Goal: Information Seeking & Learning: Learn about a topic

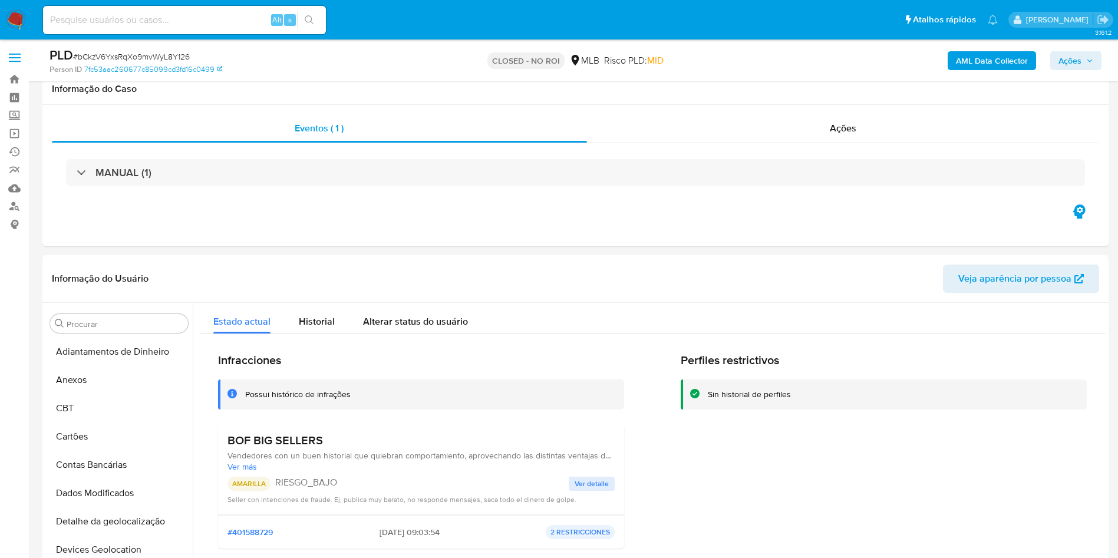
select select "10"
click at [151, 18] on input at bounding box center [184, 19] width 283 height 15
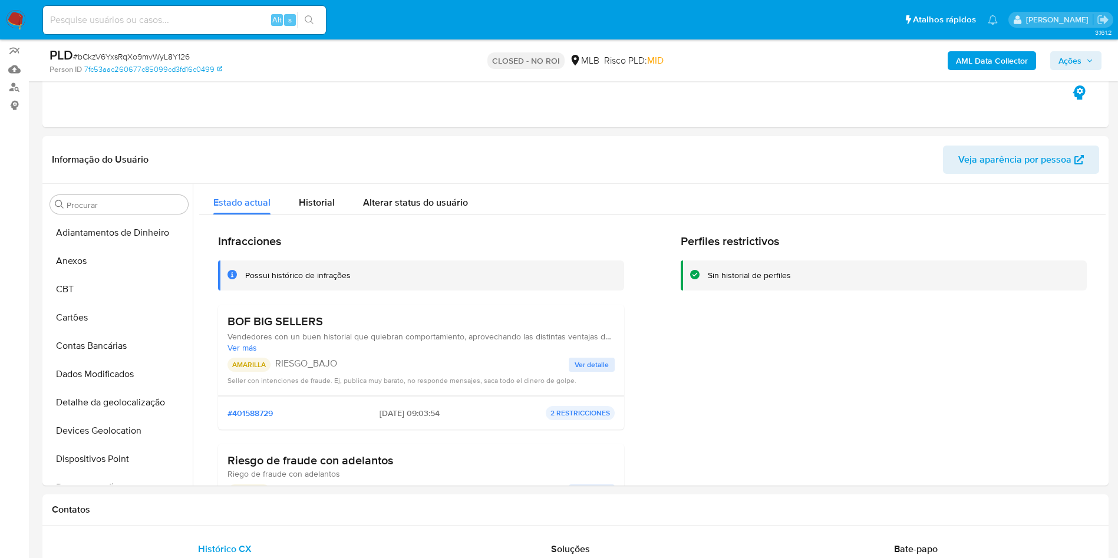
scroll to position [206, 0]
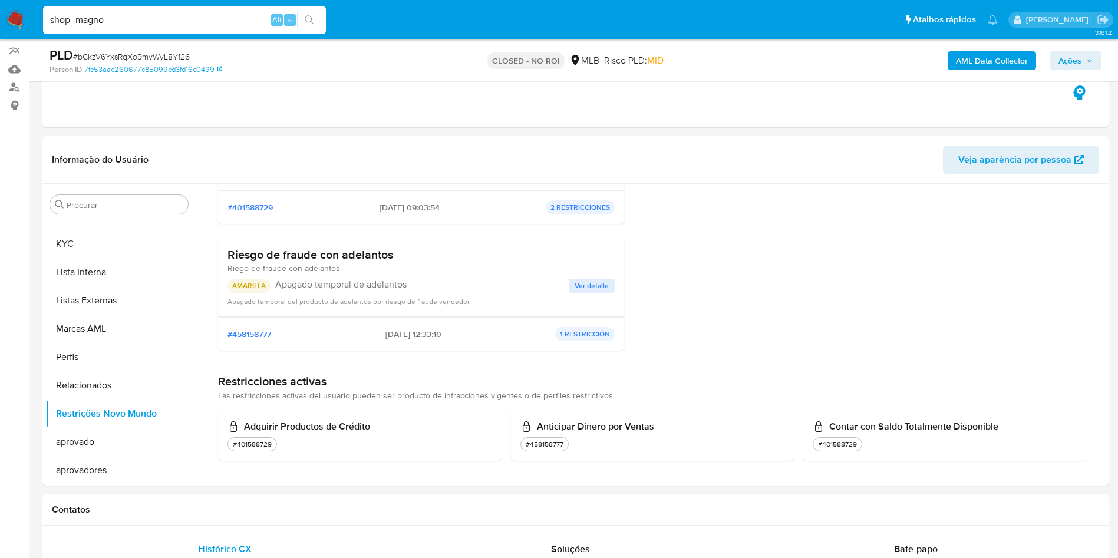
type input "shop_magno"
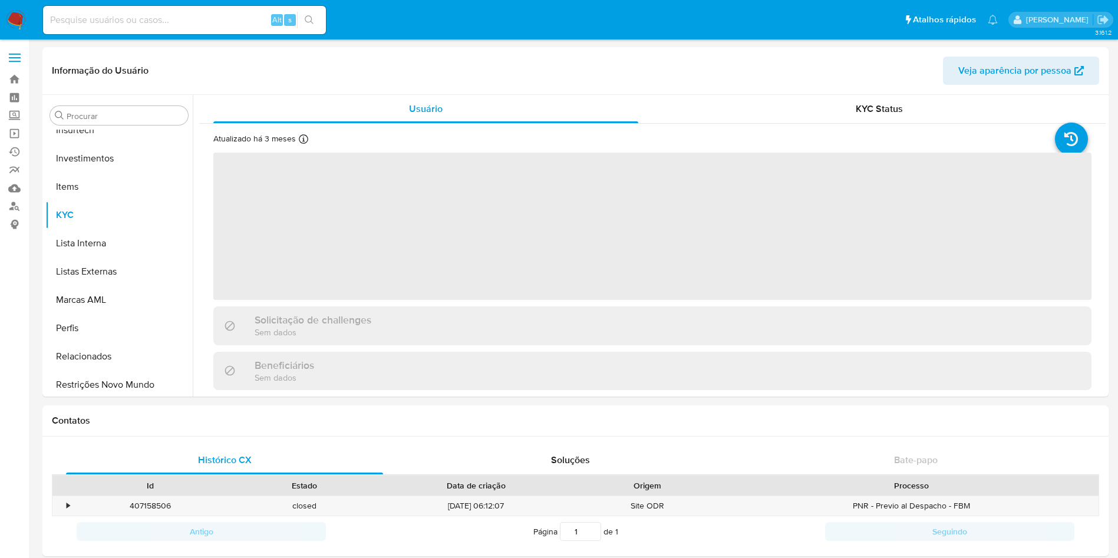
scroll to position [611, 0]
select select "10"
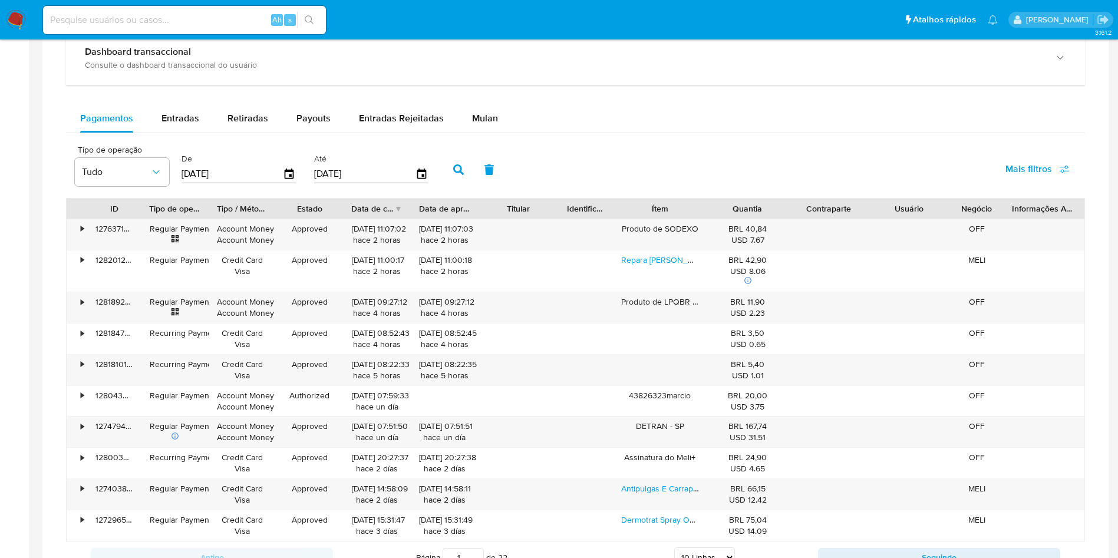
scroll to position [652, 0]
click at [86, 222] on div "•" at bounding box center [77, 233] width 21 height 31
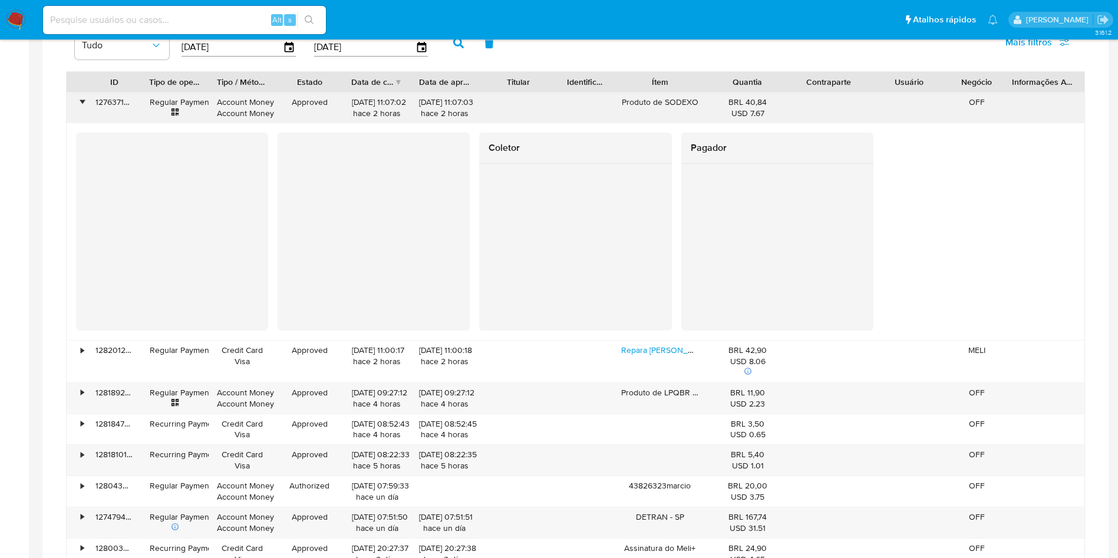
scroll to position [779, 0]
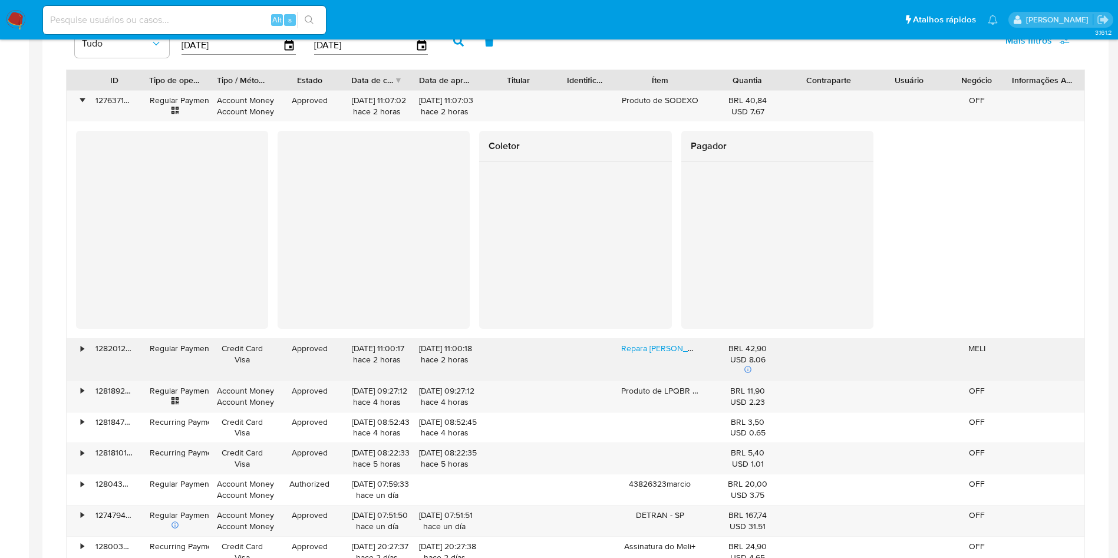
click at [81, 357] on div "•" at bounding box center [77, 360] width 21 height 42
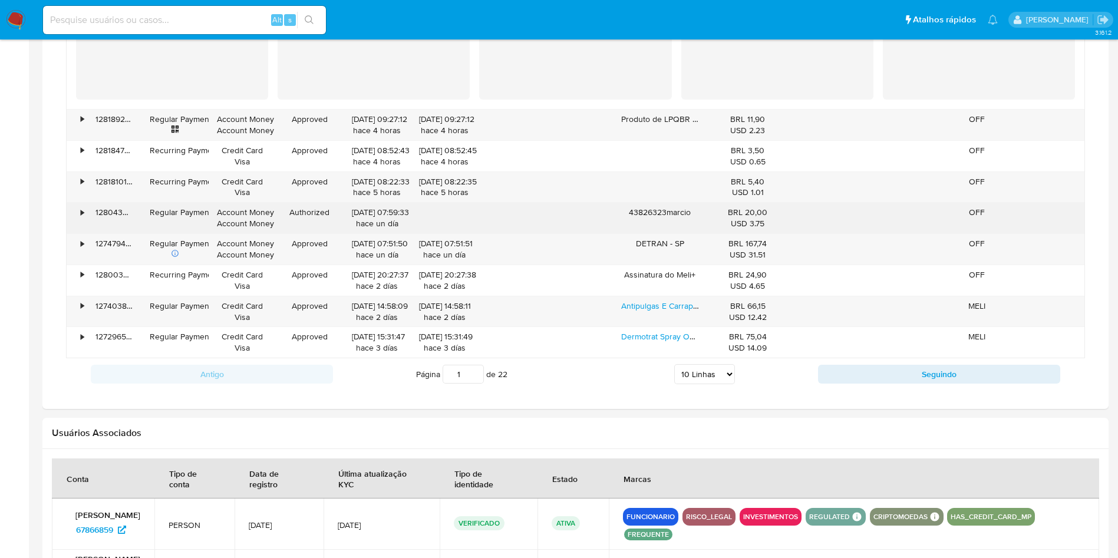
scroll to position [1285, 0]
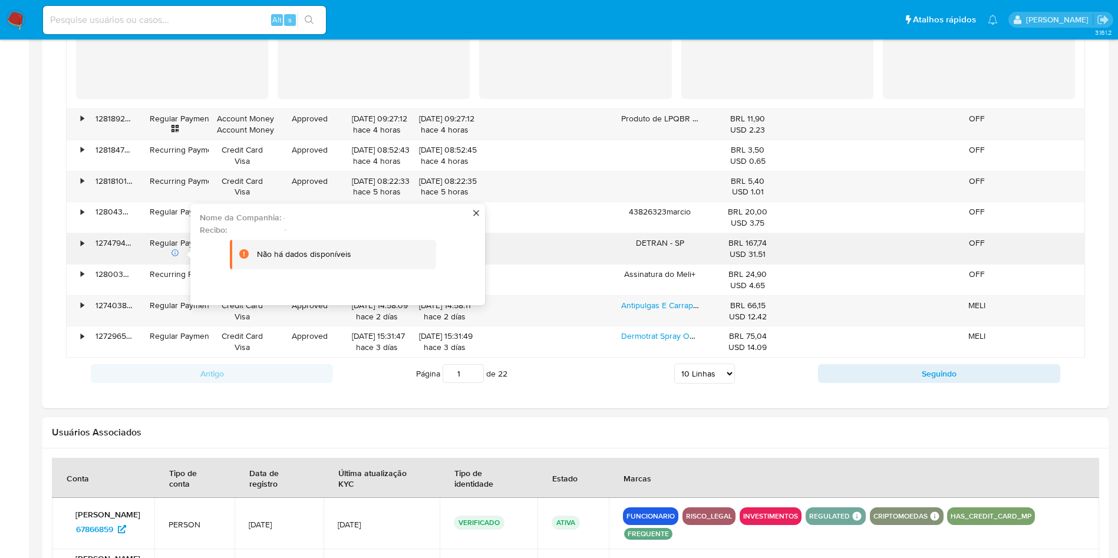
click at [81, 237] on div "•" at bounding box center [82, 242] width 3 height 11
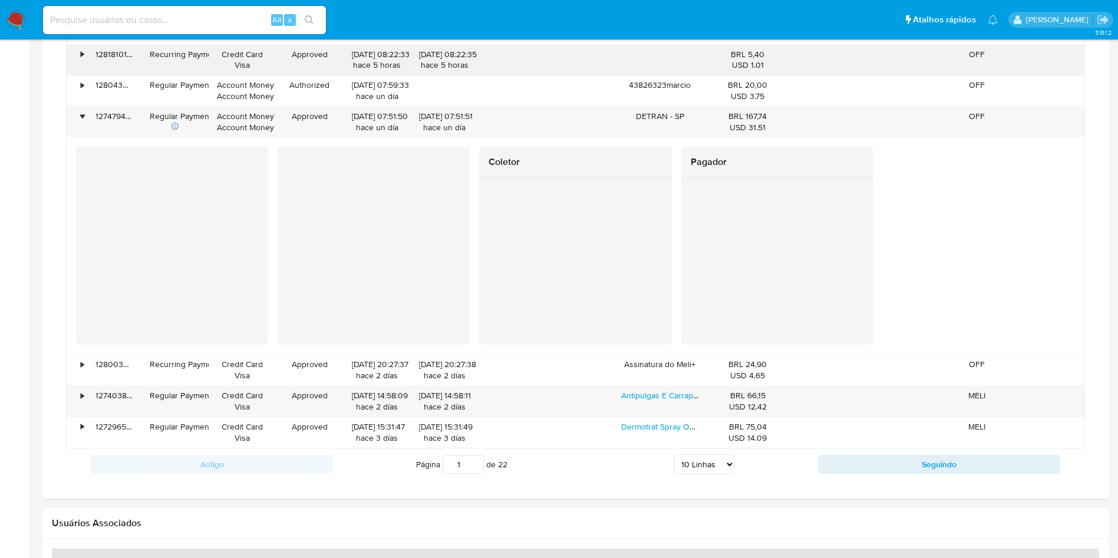
scroll to position [970, 0]
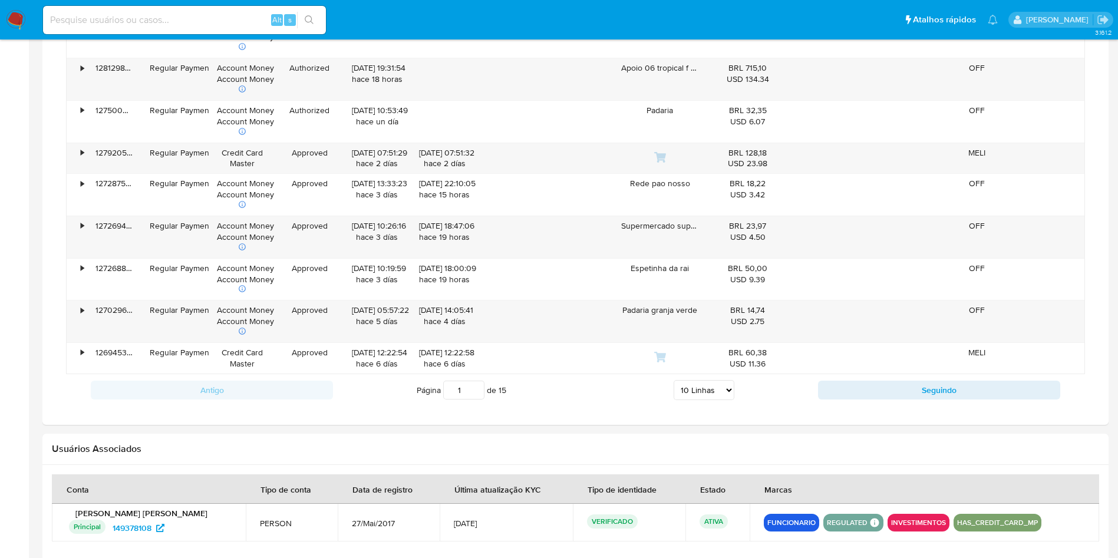
scroll to position [994, 0]
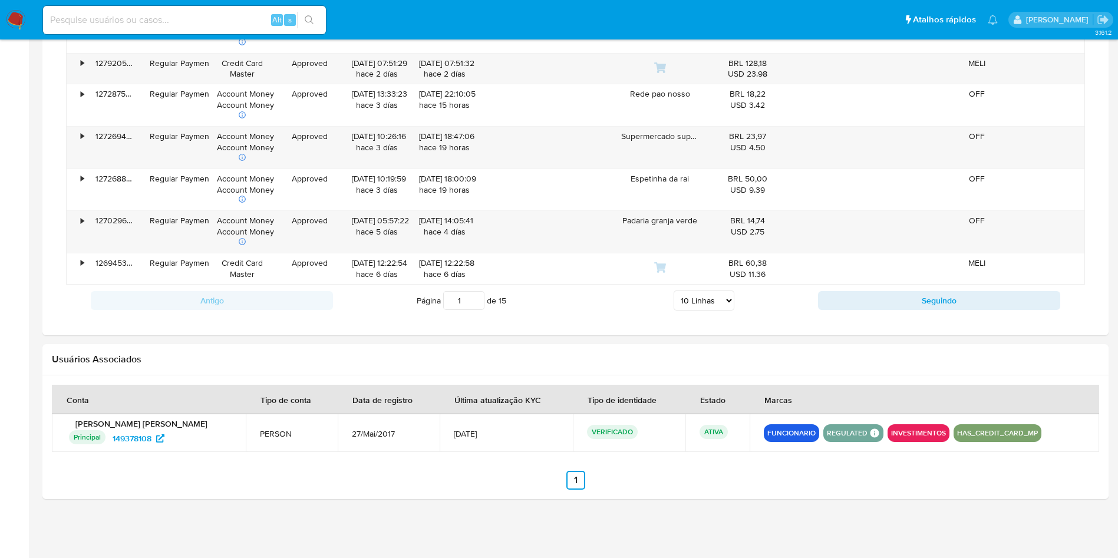
drag, startPoint x: 706, startPoint y: 300, endPoint x: 708, endPoint y: 306, distance: 6.2
click at [706, 299] on select "5 Linhas 10 Linhas 20 Linhas 25 Linhas 50 Linhas 100 Linhas" at bounding box center [704, 301] width 61 height 20
select select "100"
click at [674, 291] on select "5 Linhas 10 Linhas 20 Linhas 25 Linhas 50 Linhas 100 Linhas" at bounding box center [704, 301] width 61 height 20
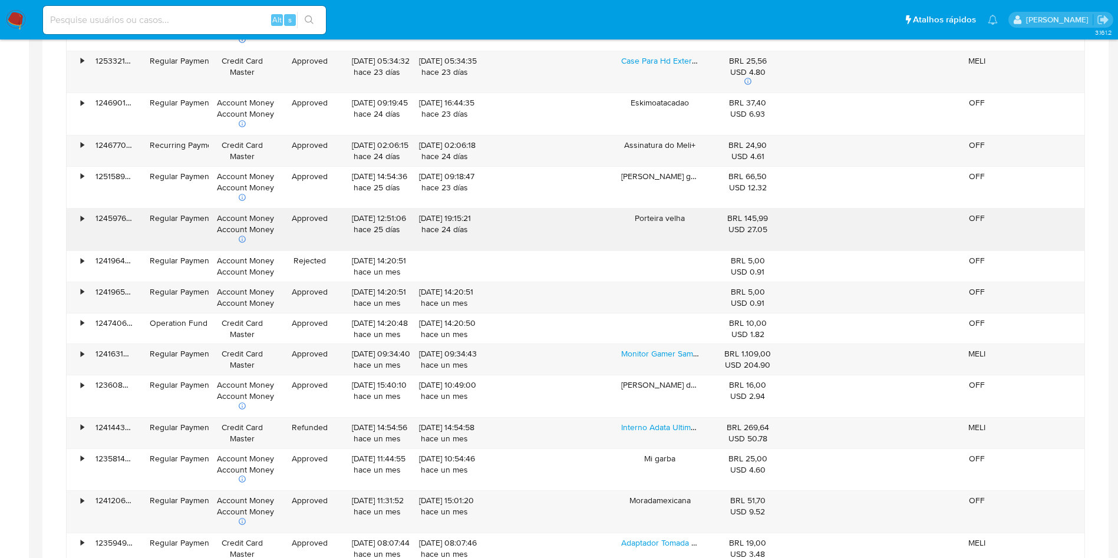
scroll to position [2743, 0]
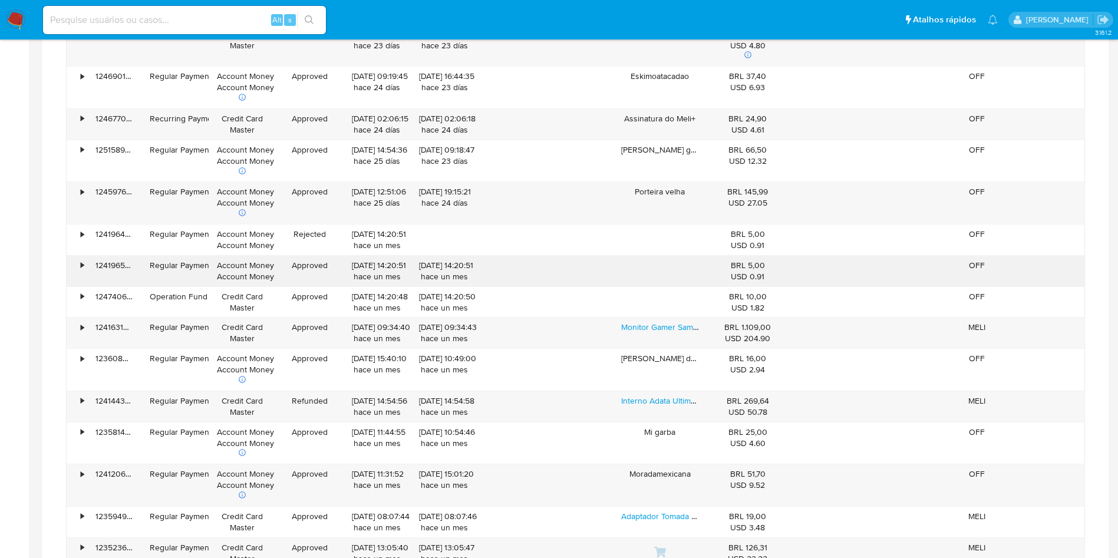
click at [82, 267] on div "•" at bounding box center [82, 265] width 3 height 11
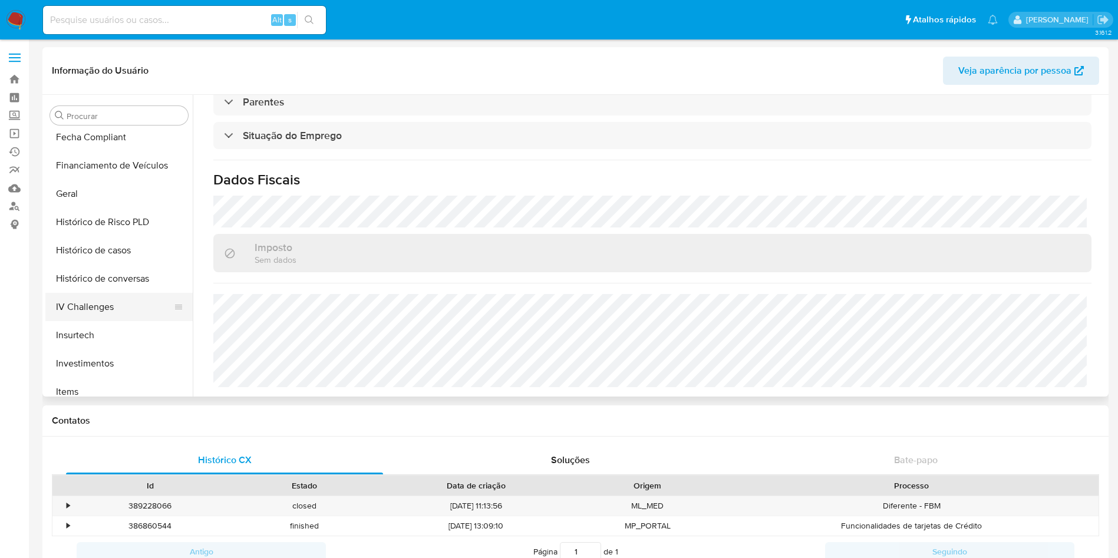
scroll to position [81, 0]
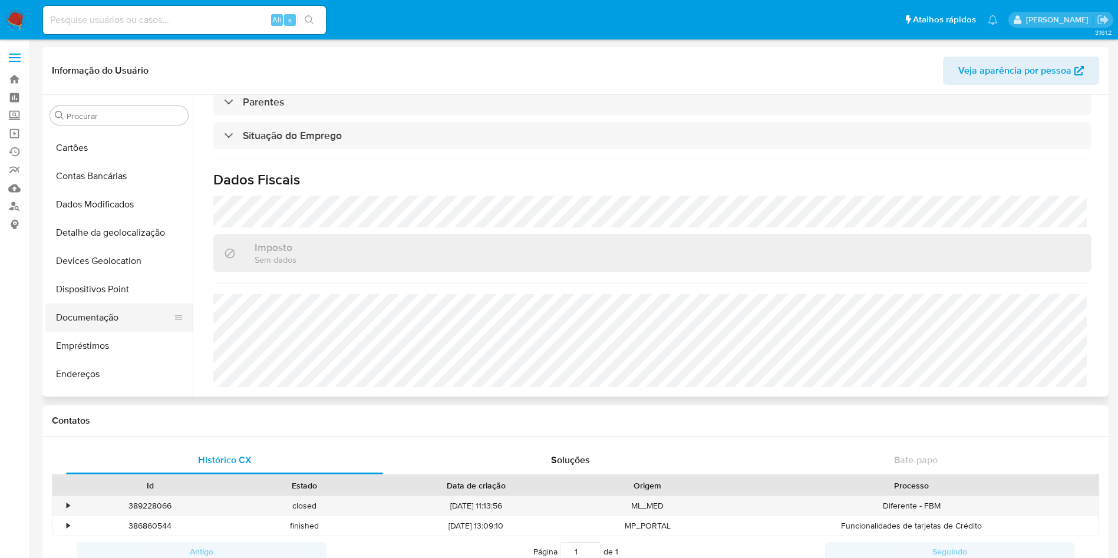
click at [138, 326] on button "Documentação" at bounding box center [114, 317] width 138 height 28
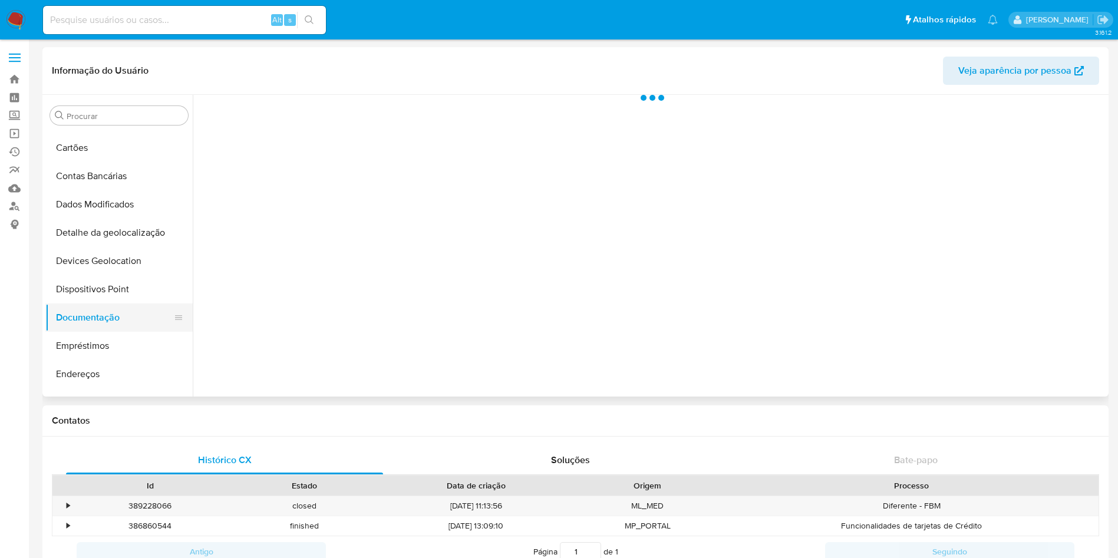
scroll to position [0, 0]
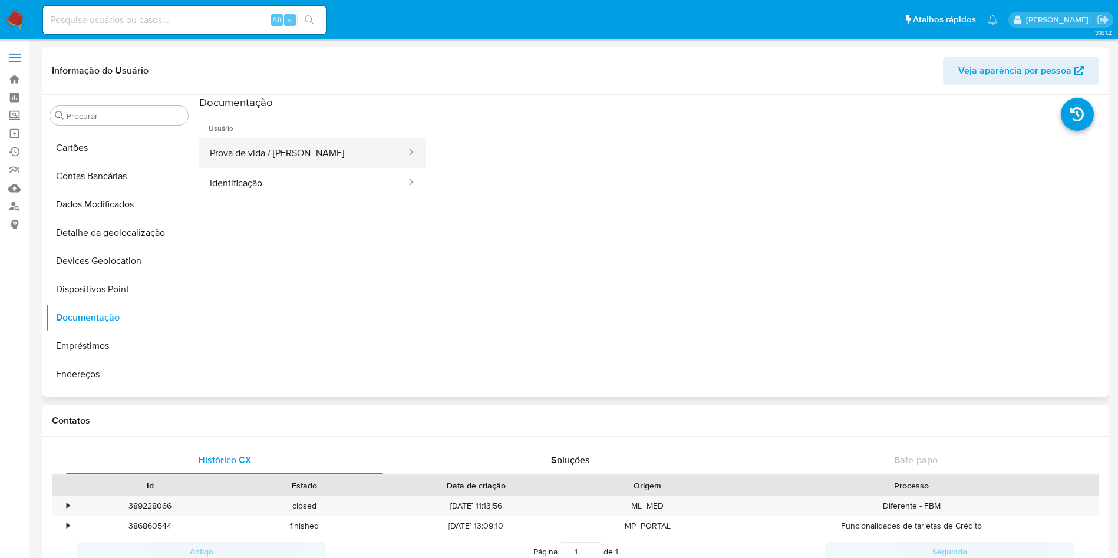
click at [405, 149] on icon at bounding box center [411, 152] width 12 height 12
click at [362, 167] on button "Prova de vida / Selfie" at bounding box center [303, 153] width 208 height 30
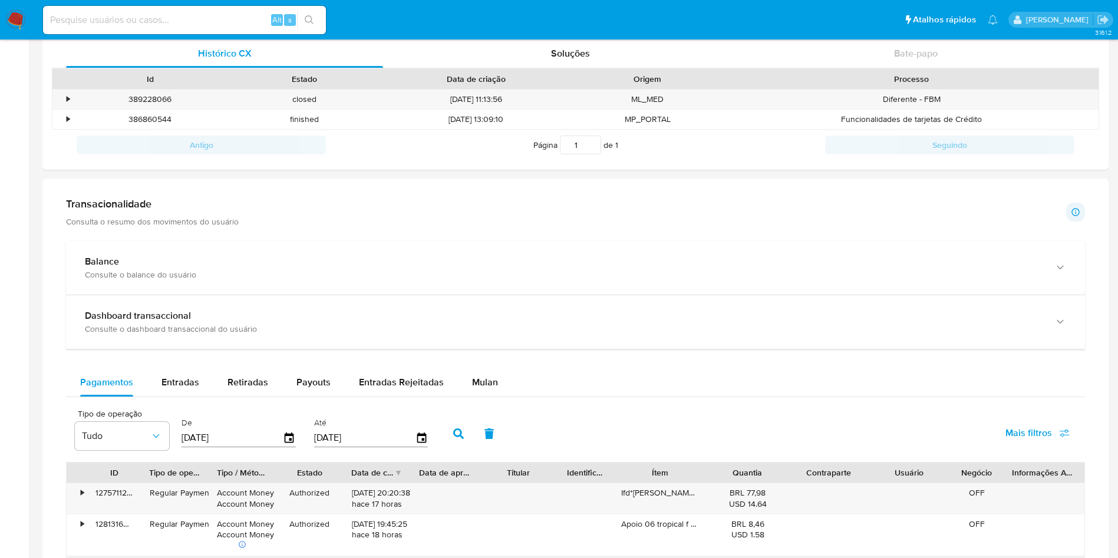
scroll to position [530, 0]
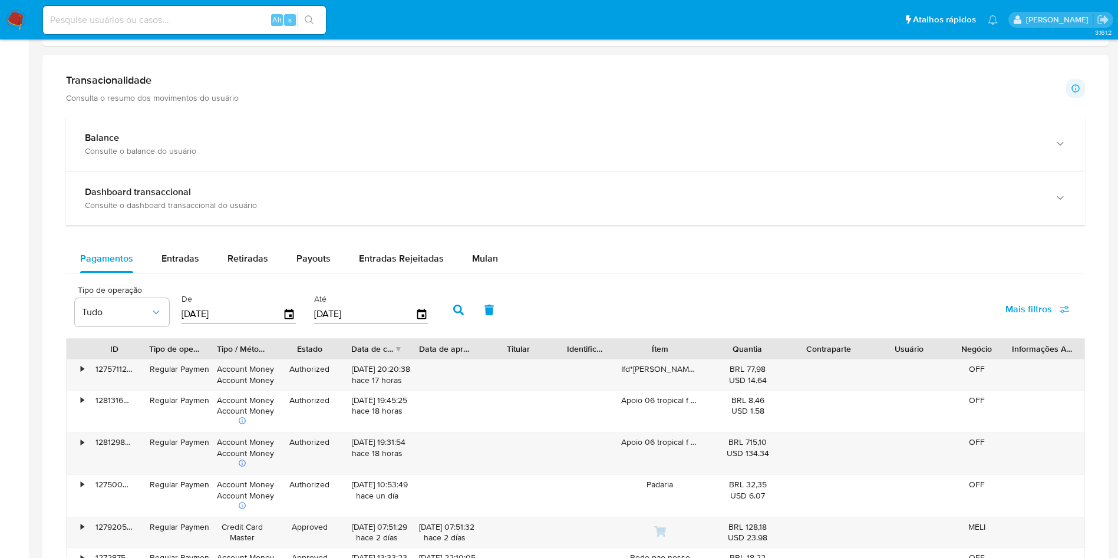
click at [7, 21] on img at bounding box center [16, 20] width 20 height 20
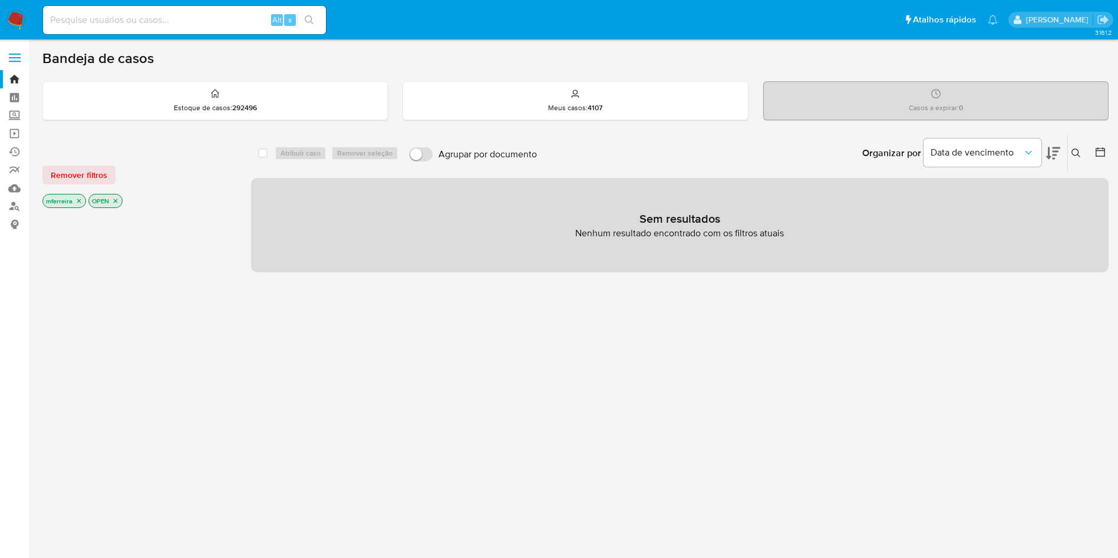
click at [184, 21] on input at bounding box center [184, 19] width 283 height 15
type input "d"
type input "[EMAIL_ADDRESS][DOMAIN_NAME]"
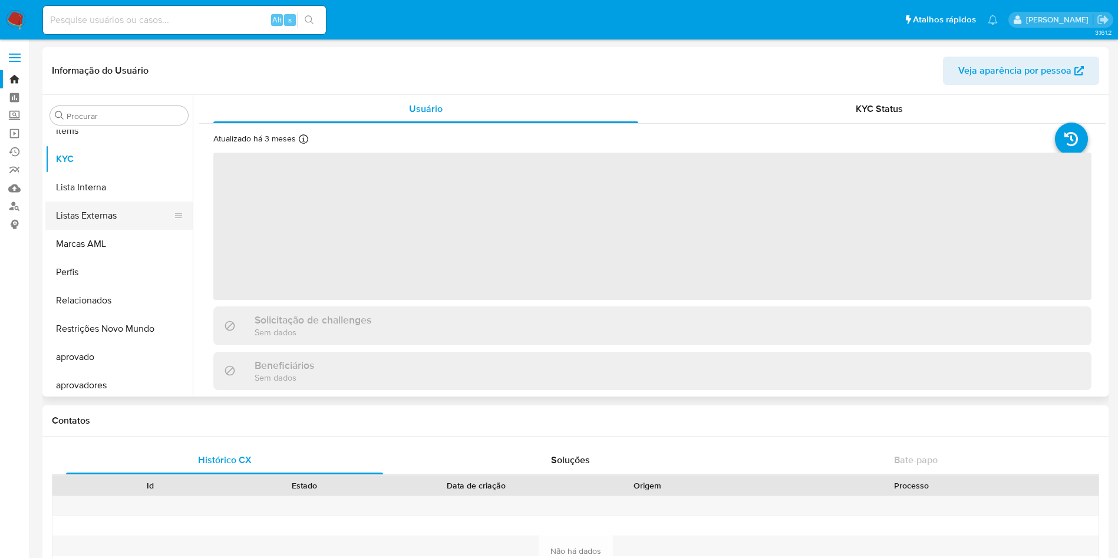
scroll to position [611, 0]
select select "10"
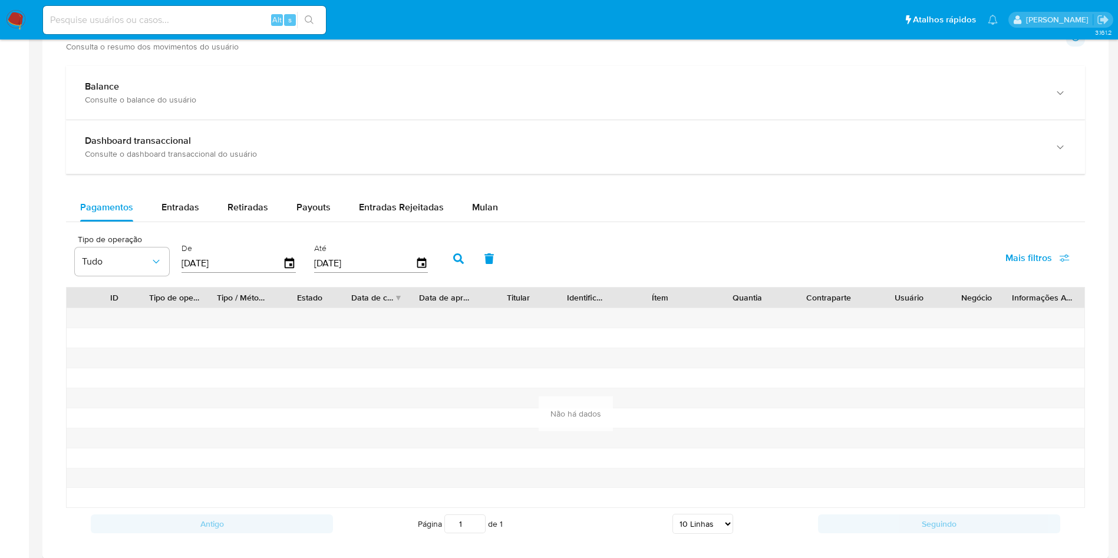
scroll to position [549, 0]
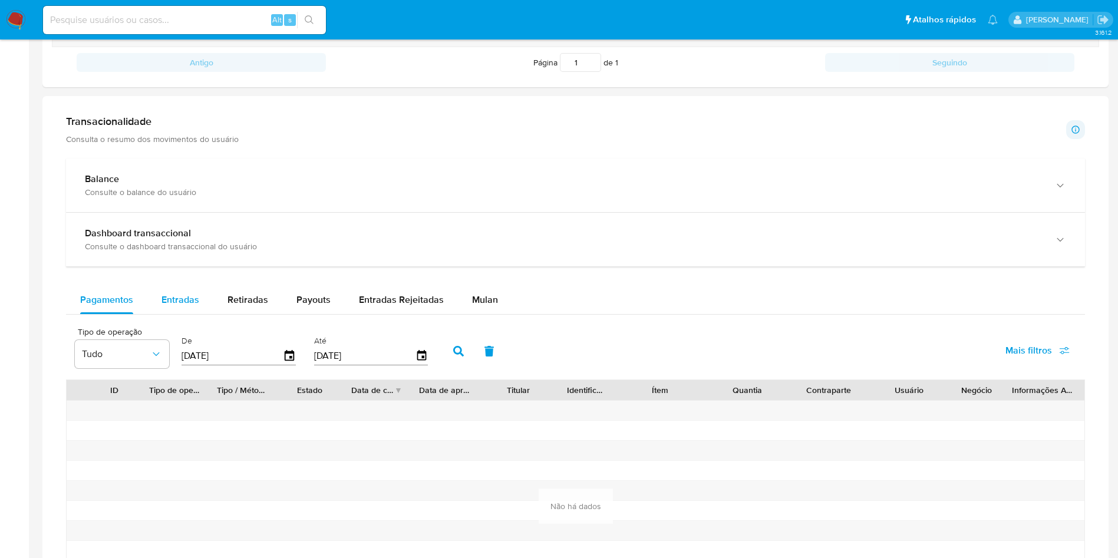
click at [183, 306] on div "Entradas" at bounding box center [180, 300] width 38 height 28
select select "10"
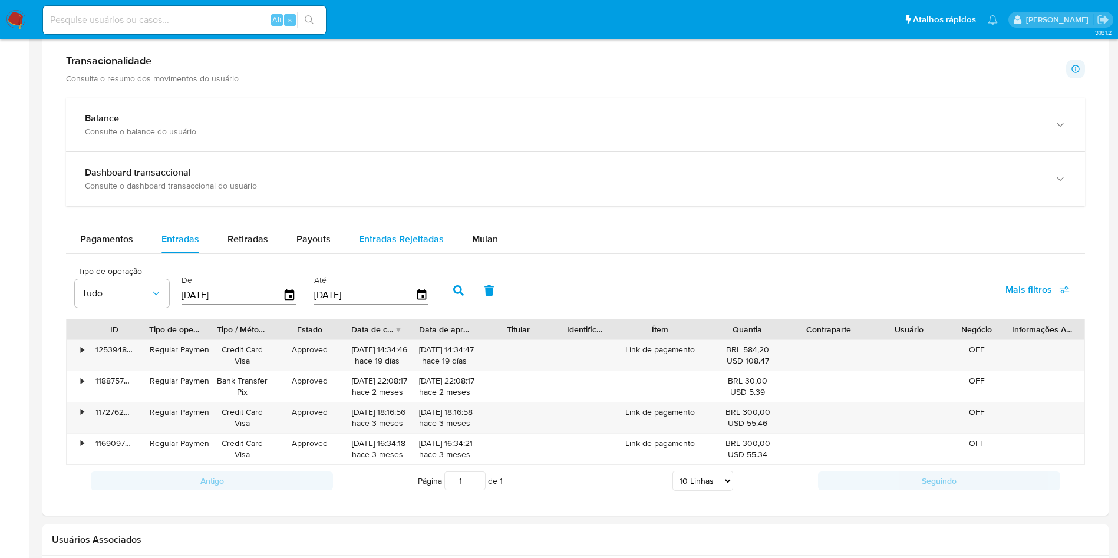
scroll to position [637, 0]
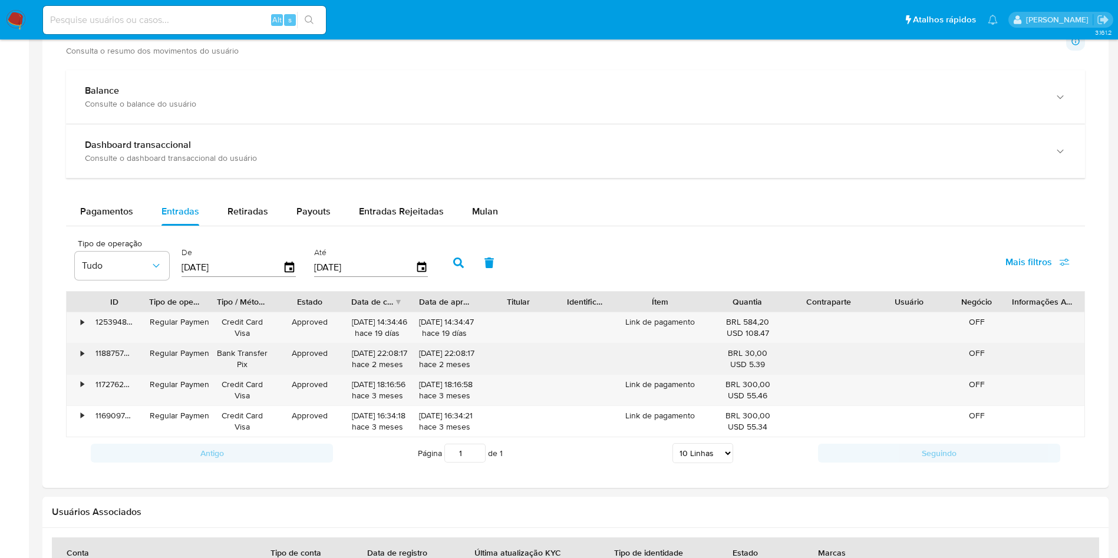
click at [81, 358] on div "•" at bounding box center [82, 353] width 3 height 11
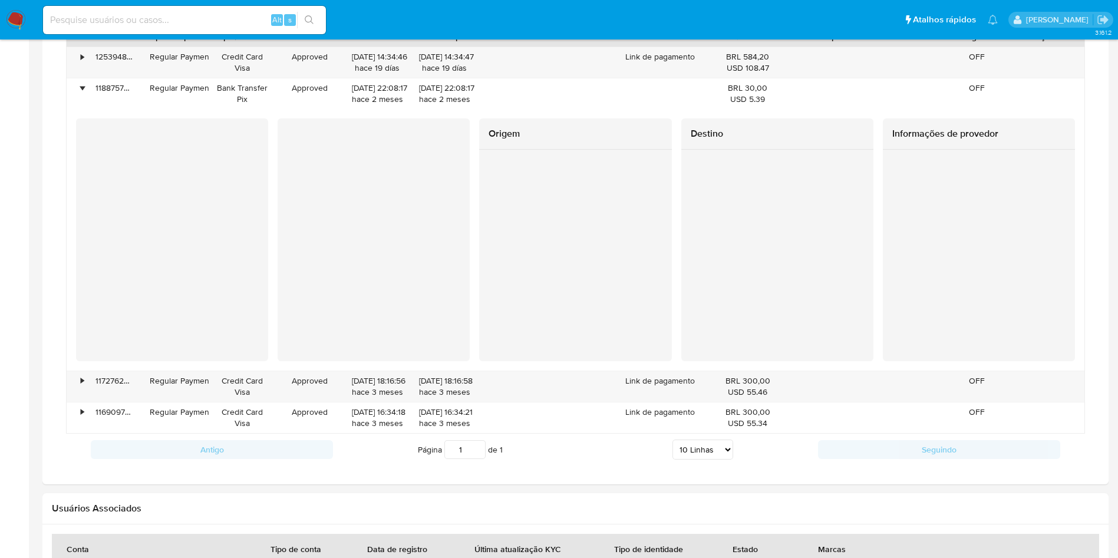
scroll to position [903, 0]
click at [692, 448] on select "5 Linhas 10 Linhas 20 Linhas 25 Linhas 50 Linhas 100 Linhas" at bounding box center [702, 448] width 61 height 20
select select "25"
click at [672, 438] on select "5 Linhas 10 Linhas 20 Linhas 25 Linhas 50 Linhas 100 Linhas" at bounding box center [702, 448] width 61 height 20
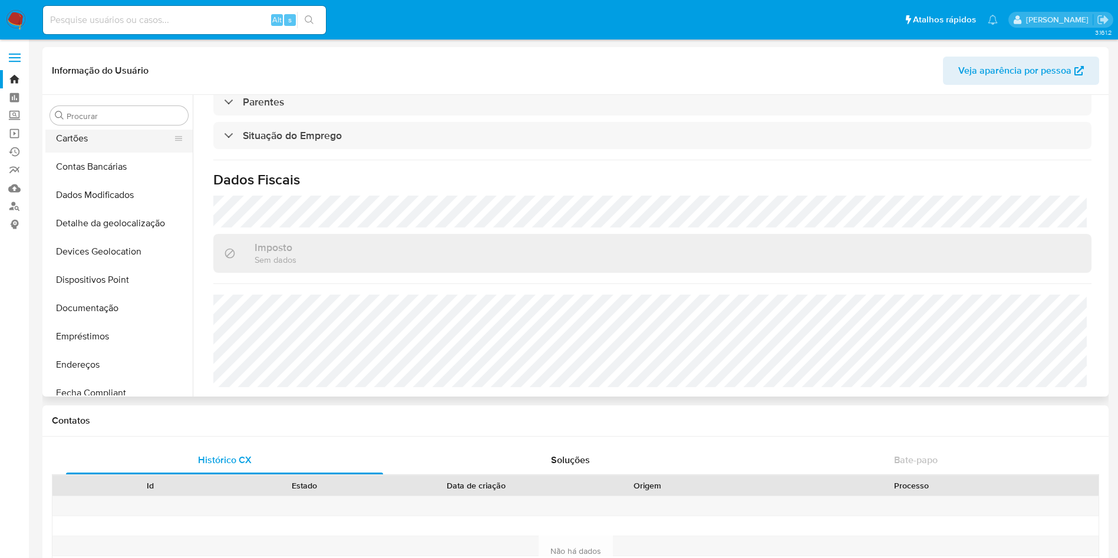
scroll to position [177, 0]
click at [127, 269] on button "Endereços" at bounding box center [114, 278] width 138 height 28
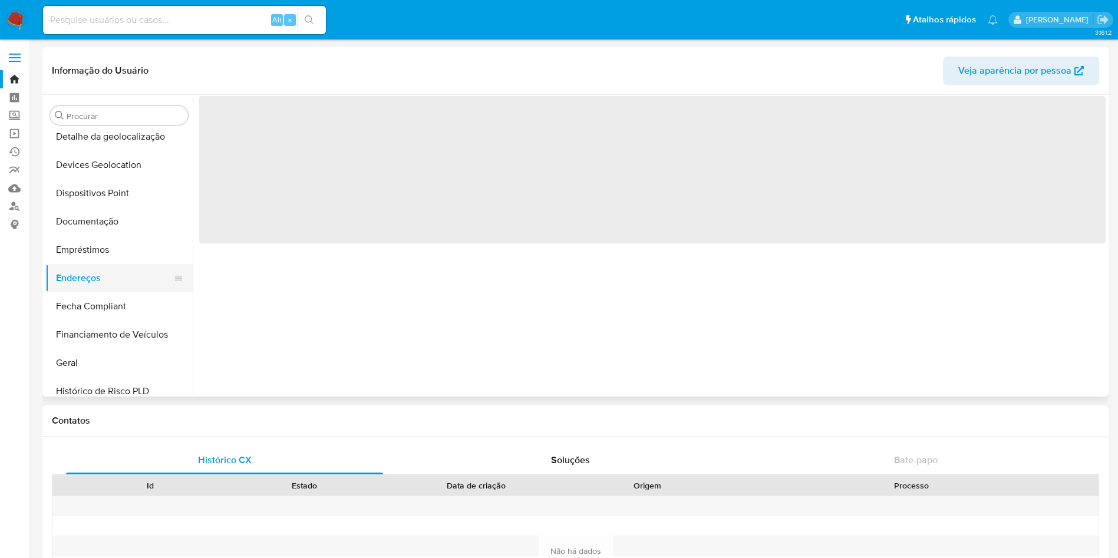
scroll to position [0, 0]
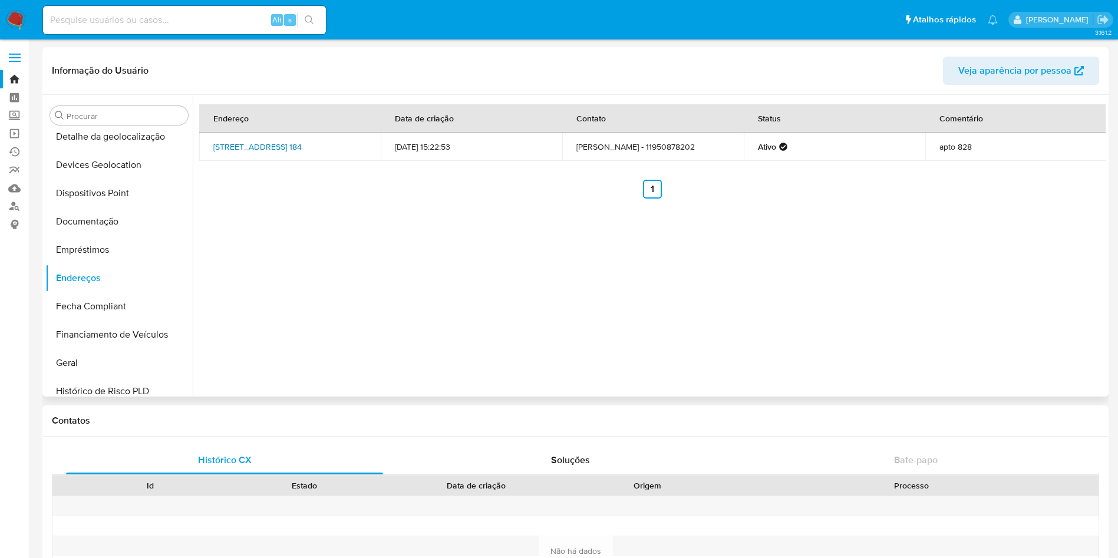
click at [286, 150] on link "Rua Bento Lisboa 184, Rio De Janeiro, Rio De Janeiro, 22221011, Brasil 184" at bounding box center [257, 147] width 88 height 12
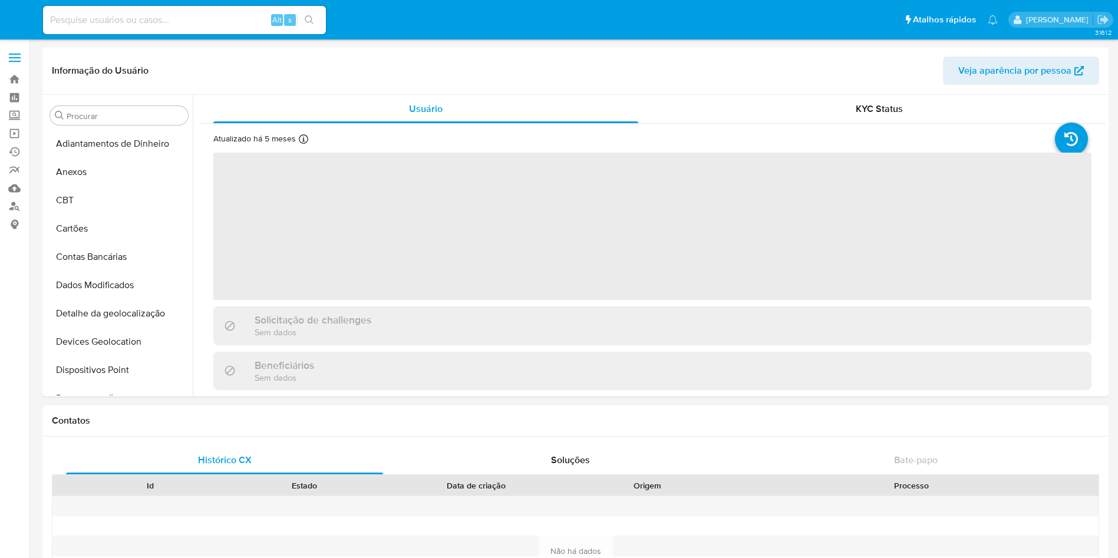
select select "10"
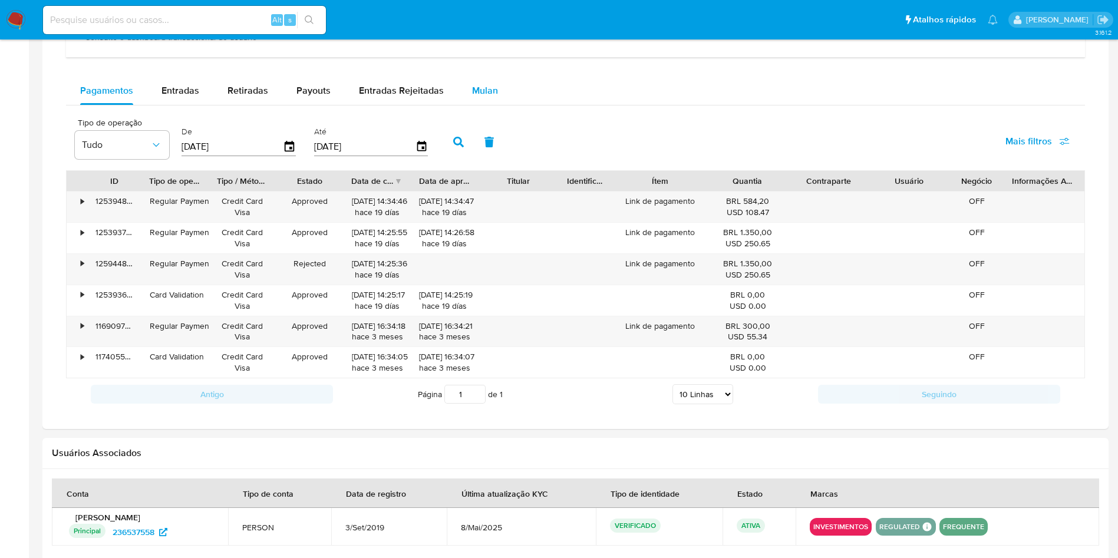
scroll to position [675, 0]
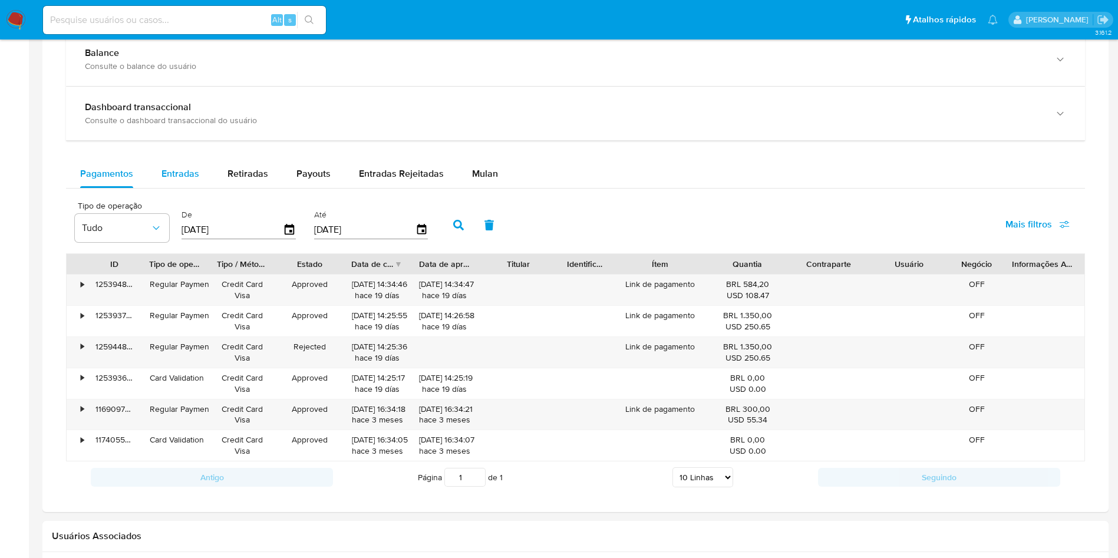
click at [180, 170] on span "Entradas" at bounding box center [180, 174] width 38 height 14
select select "10"
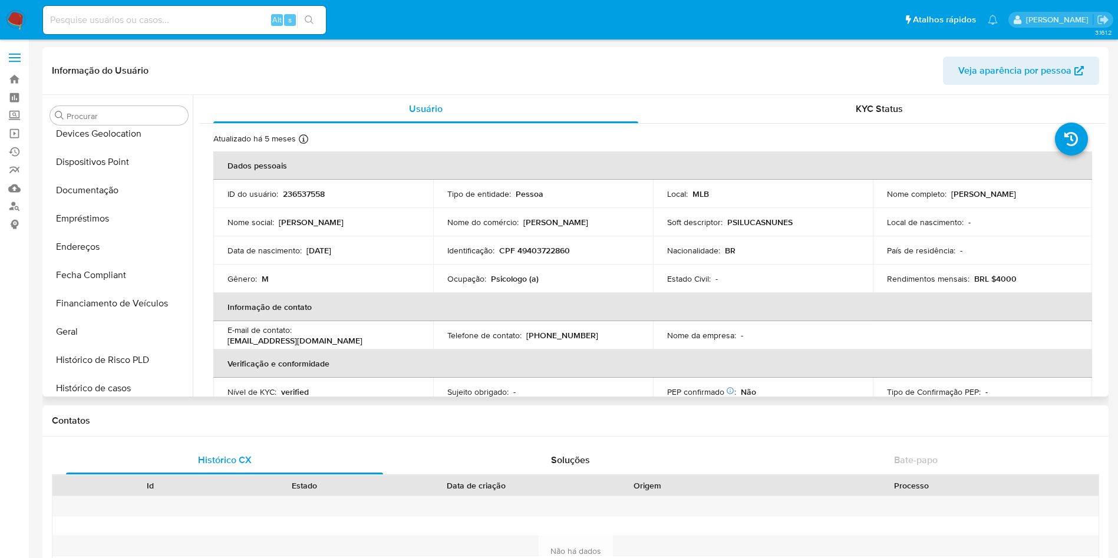
scroll to position [212, 0]
click at [91, 255] on button "Endereços" at bounding box center [114, 243] width 138 height 28
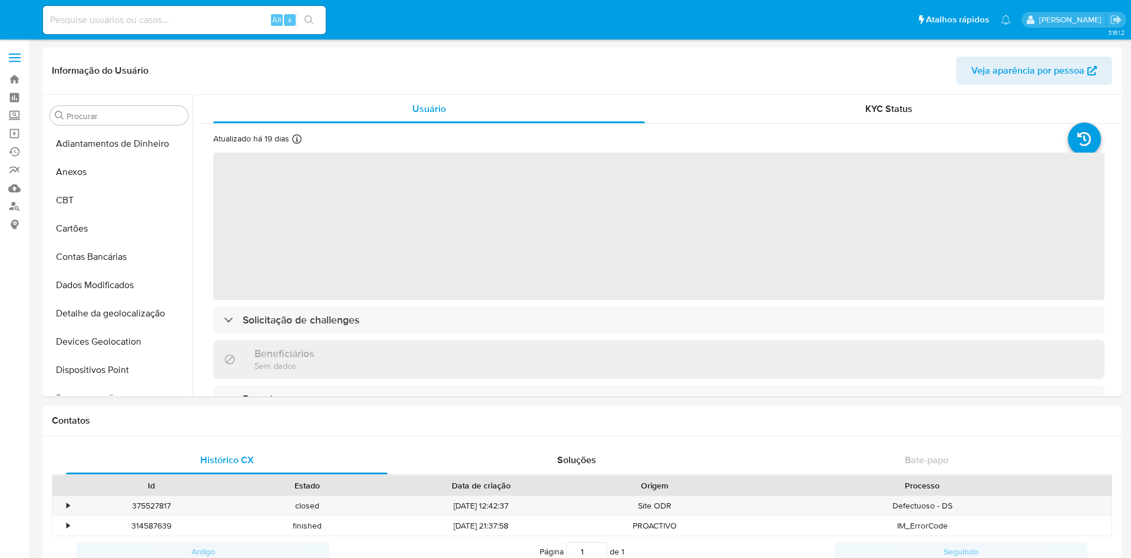
select select "10"
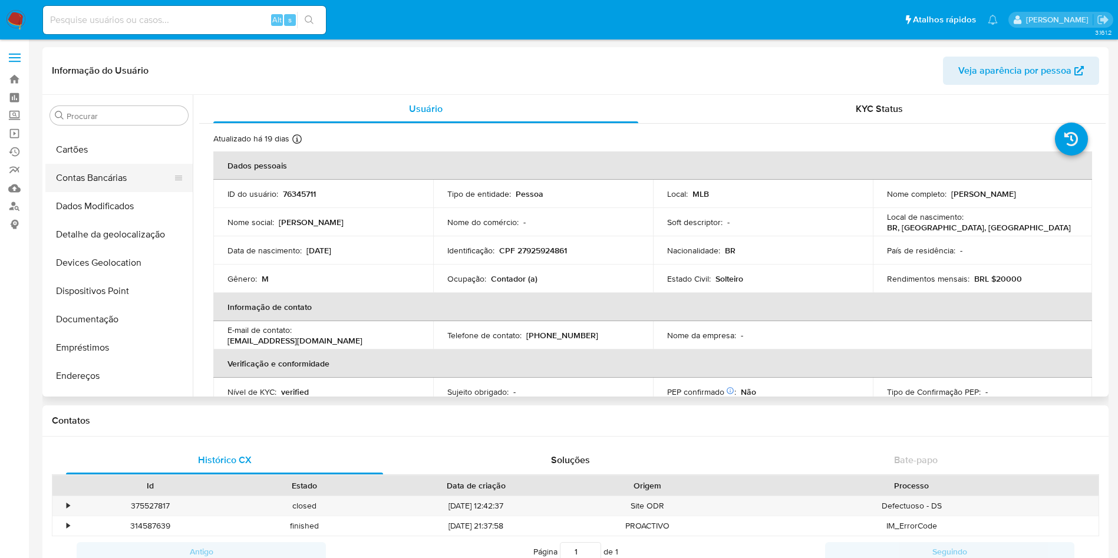
scroll to position [177, 0]
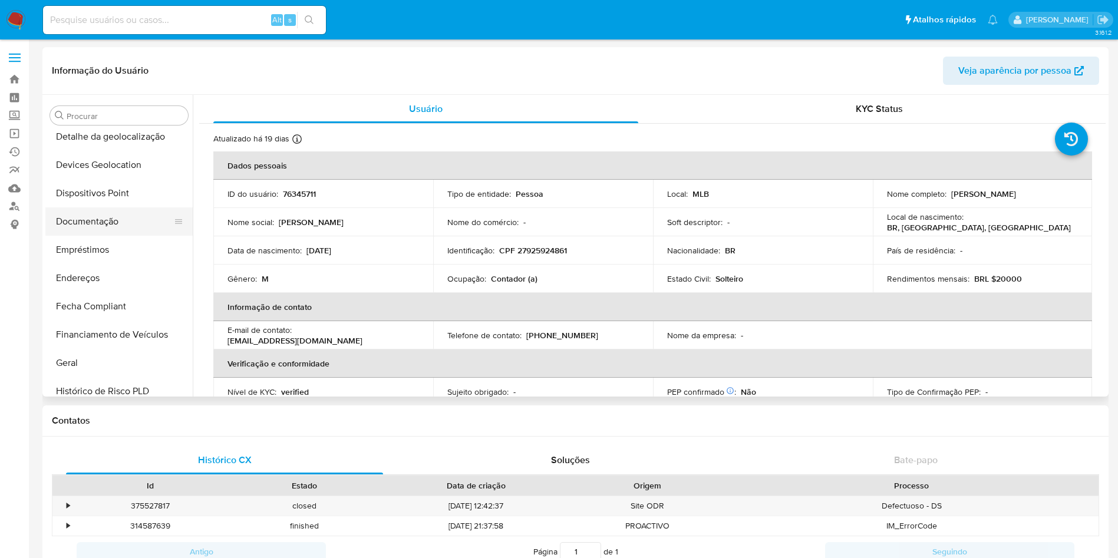
click at [98, 222] on button "Documentação" at bounding box center [114, 221] width 138 height 28
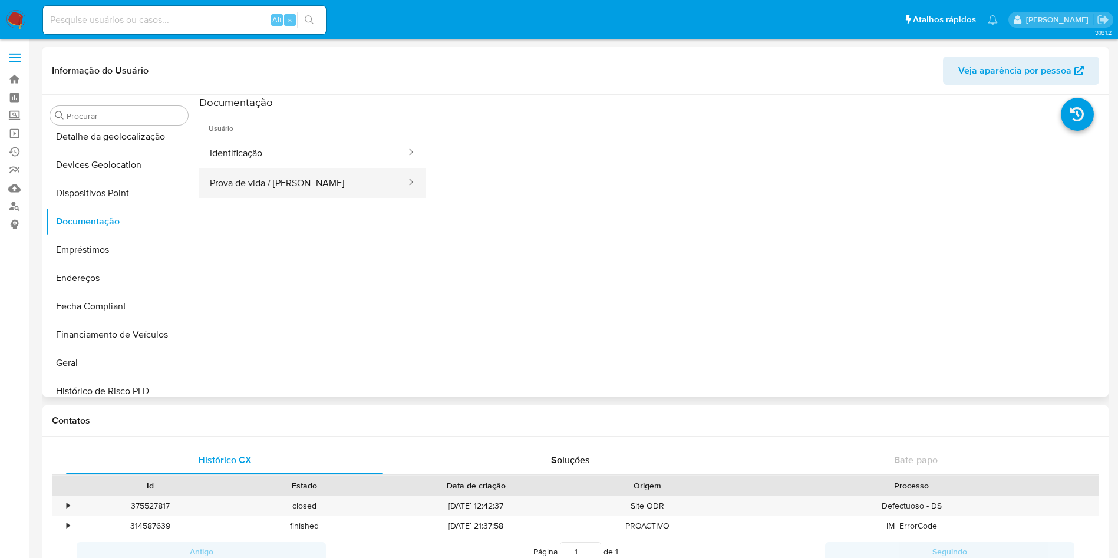
click at [288, 194] on button "Prova de vida / Selfie" at bounding box center [303, 183] width 208 height 30
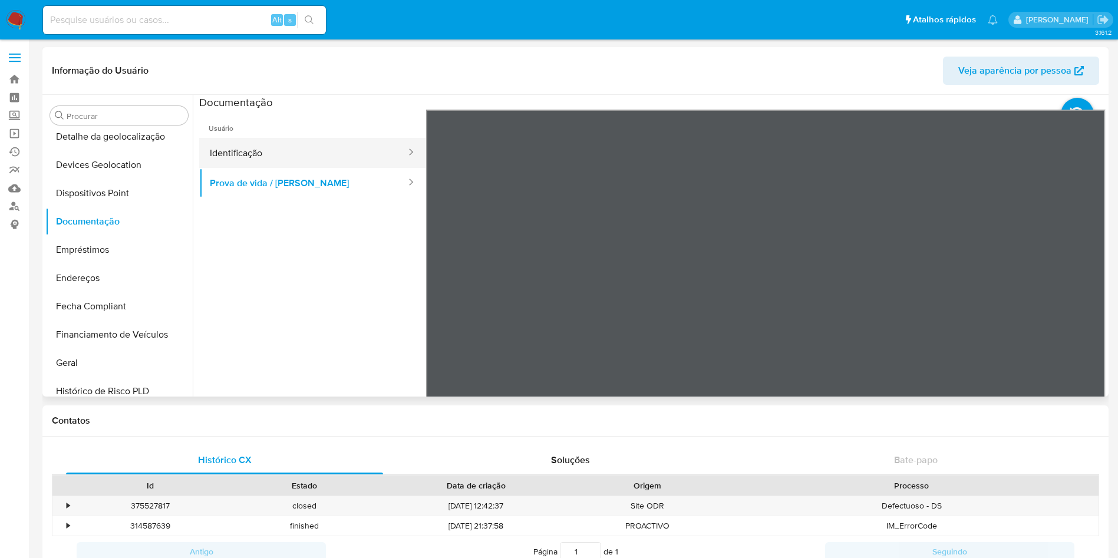
click at [302, 158] on button "Identificação" at bounding box center [303, 153] width 208 height 30
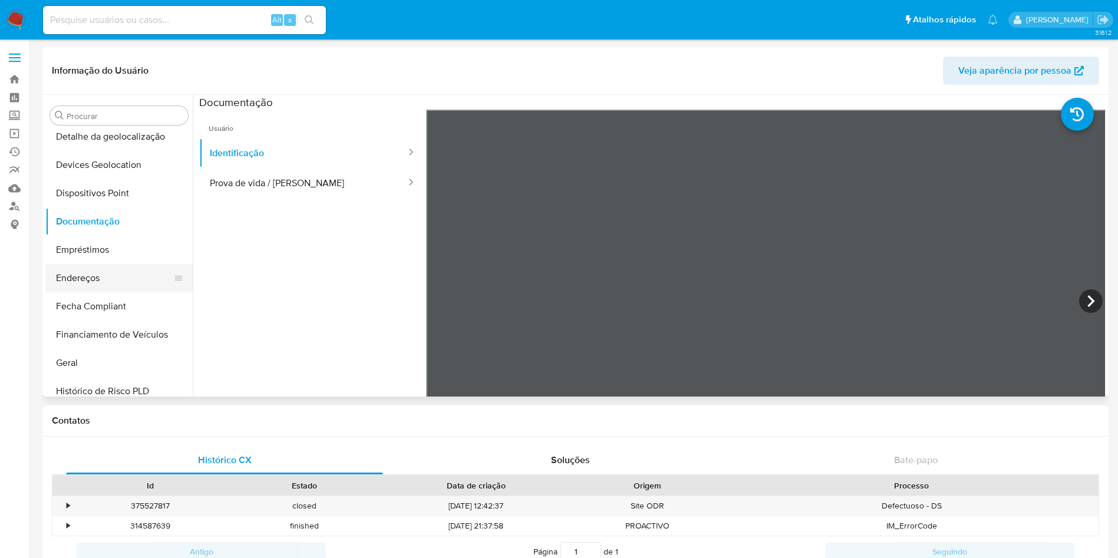
click at [122, 273] on button "Endereços" at bounding box center [114, 278] width 138 height 28
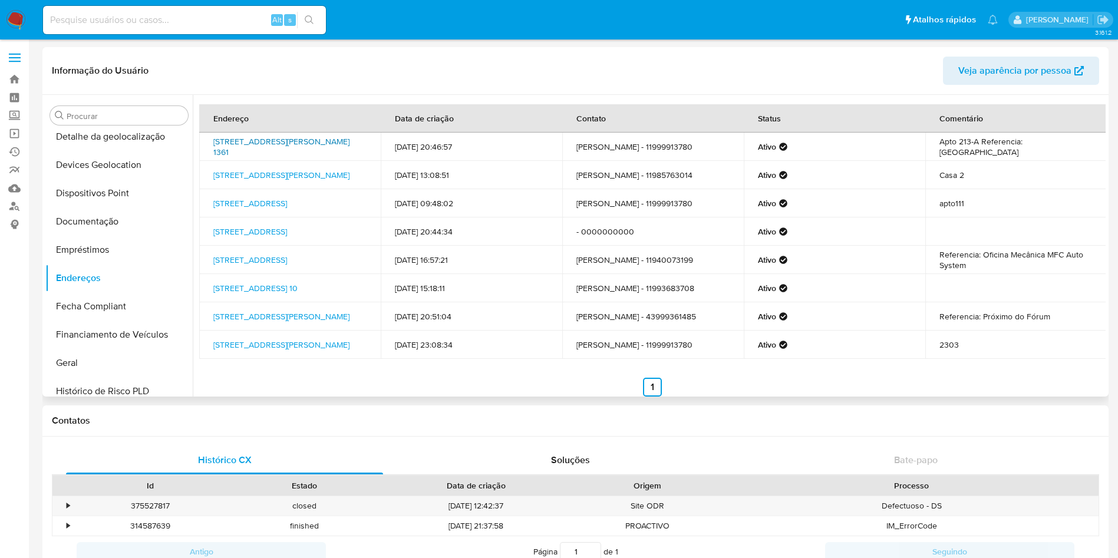
click at [263, 153] on link "Rua Nelson Gama De Oliveira 1361, São Paulo, São Paulo, 05734150, Brasil 1361" at bounding box center [281, 147] width 136 height 22
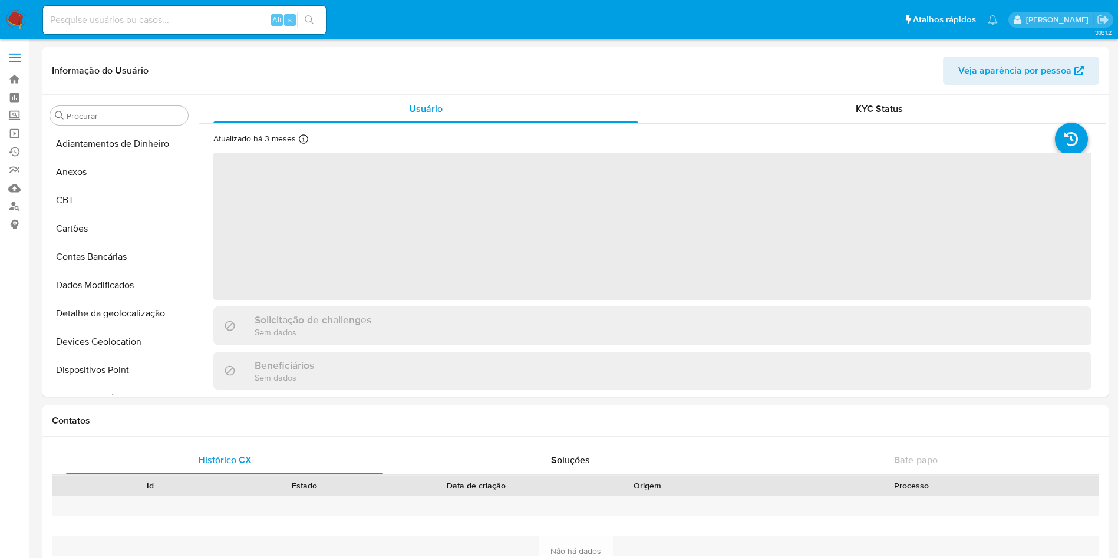
scroll to position [611, 0]
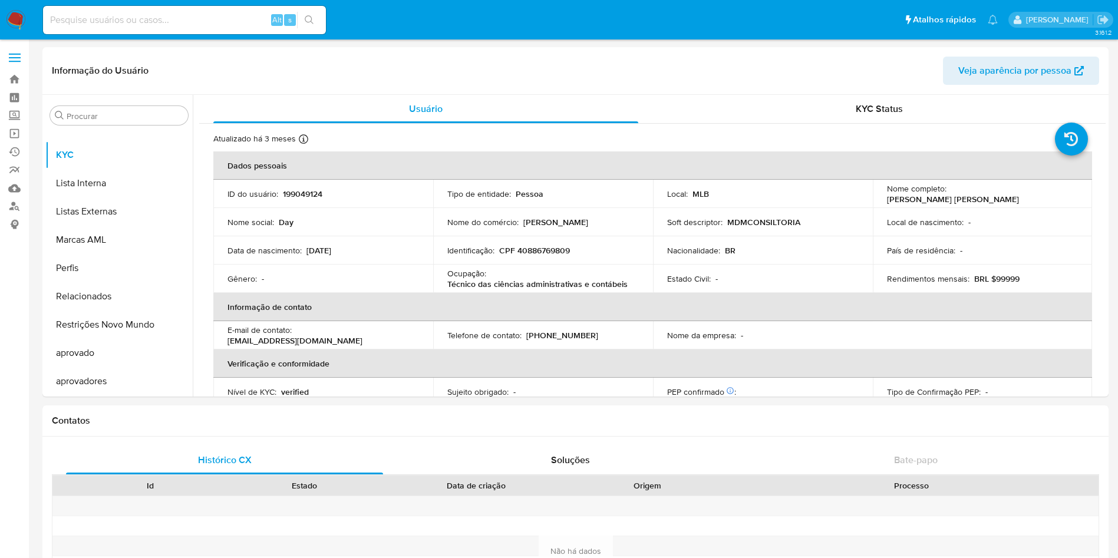
select select "10"
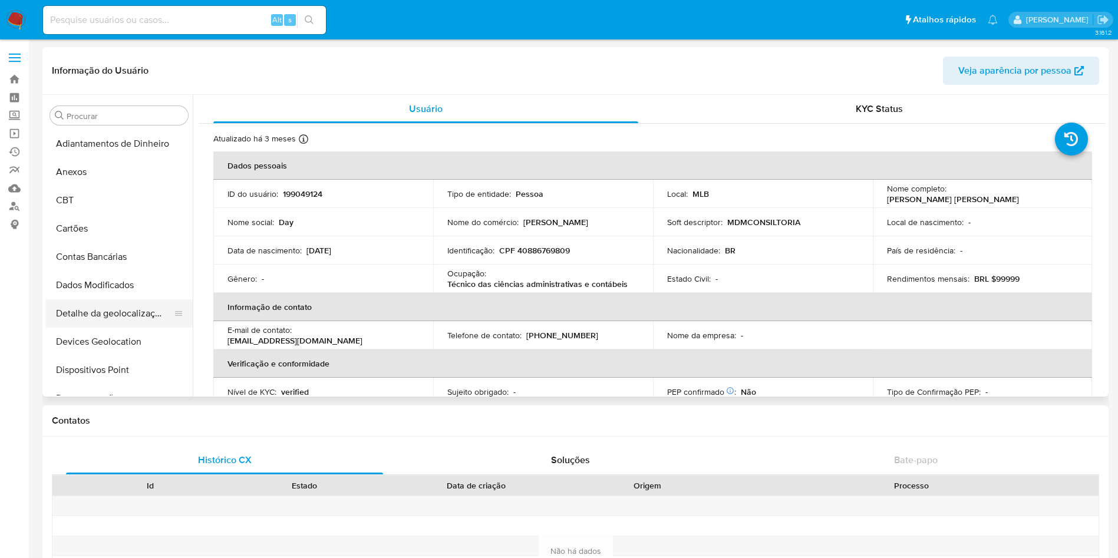
click at [135, 312] on button "Detalhe da geolocalização" at bounding box center [114, 313] width 138 height 28
